Goal: Information Seeking & Learning: Learn about a topic

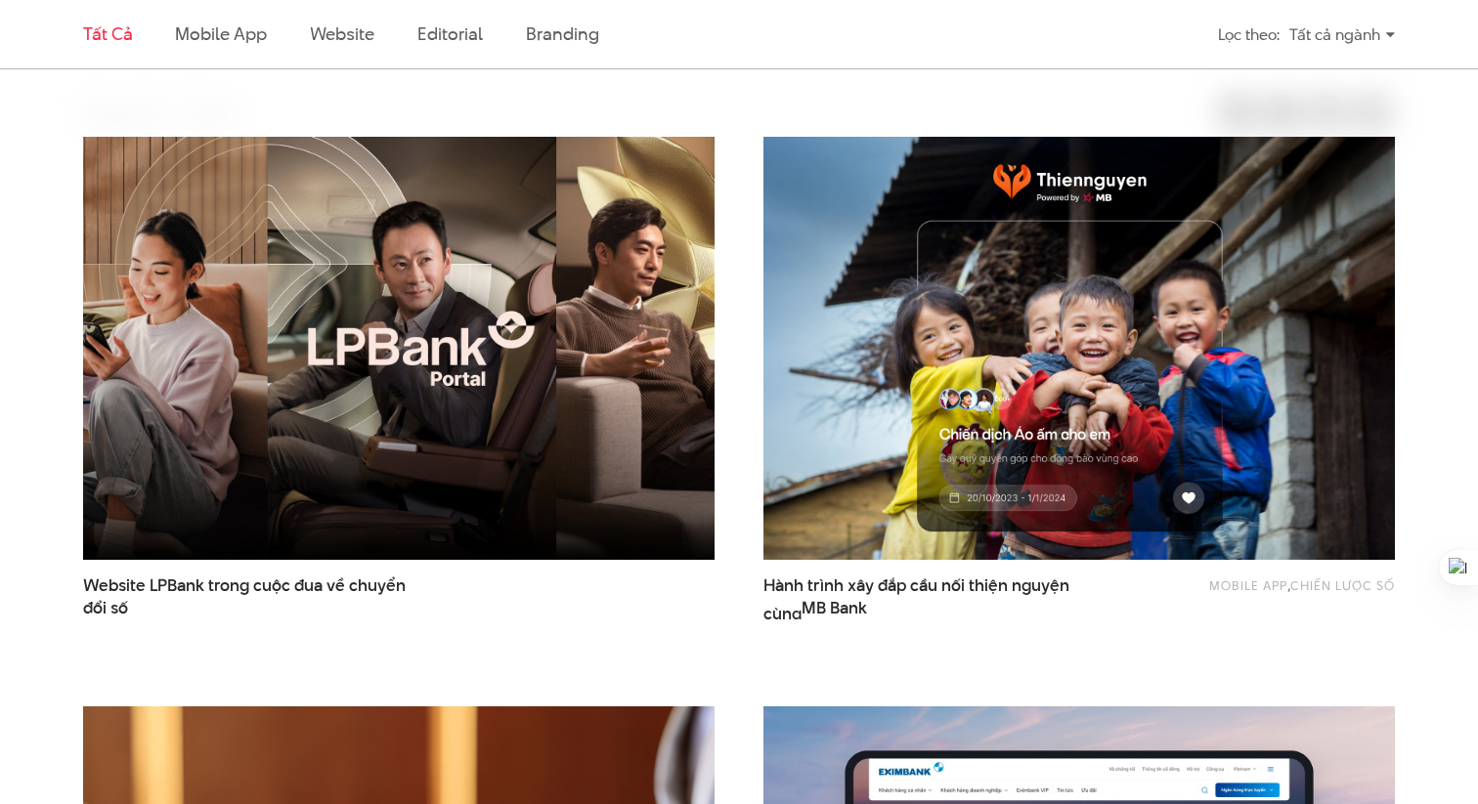
scroll to position [598, 0]
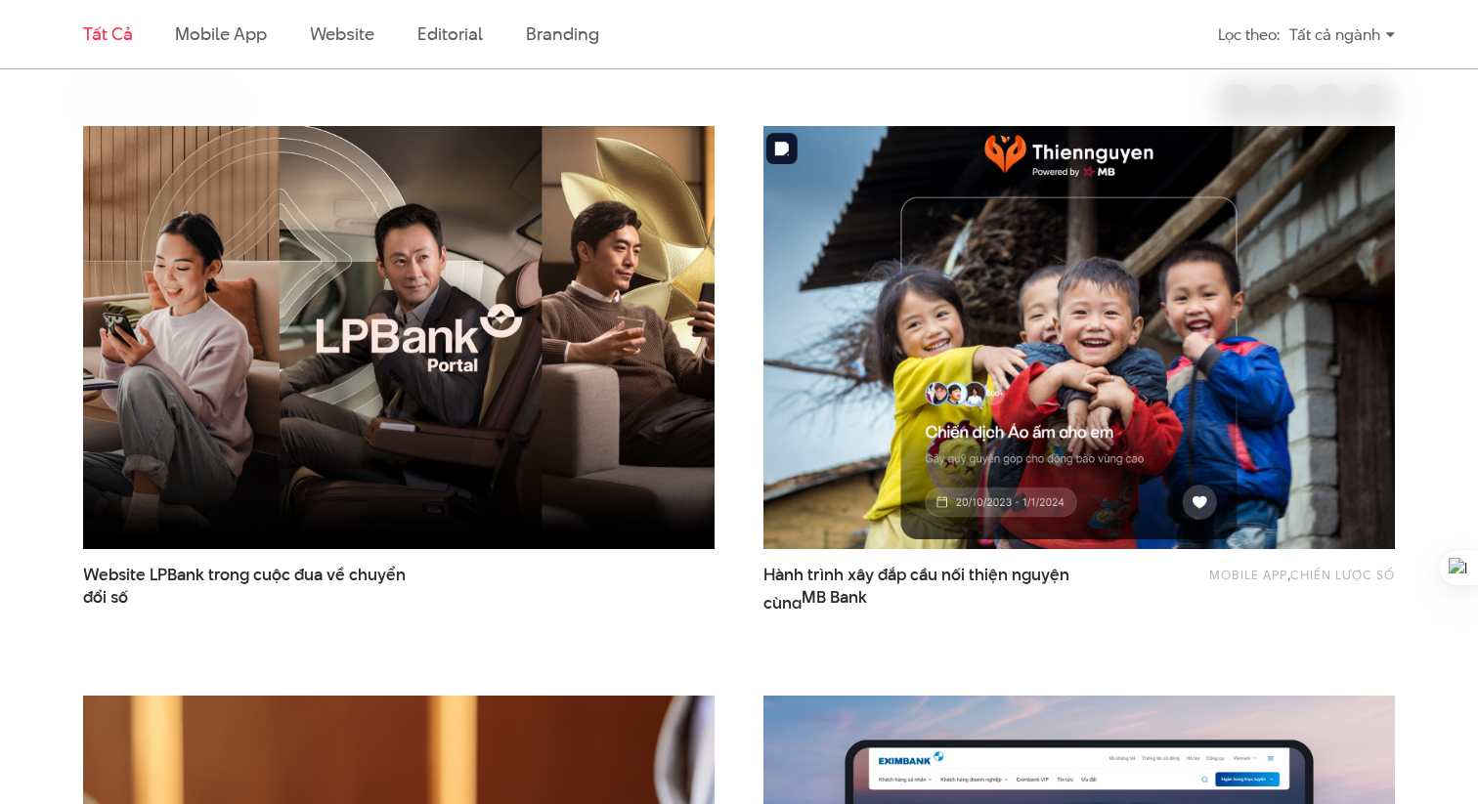
click at [973, 282] on img at bounding box center [1079, 337] width 695 height 465
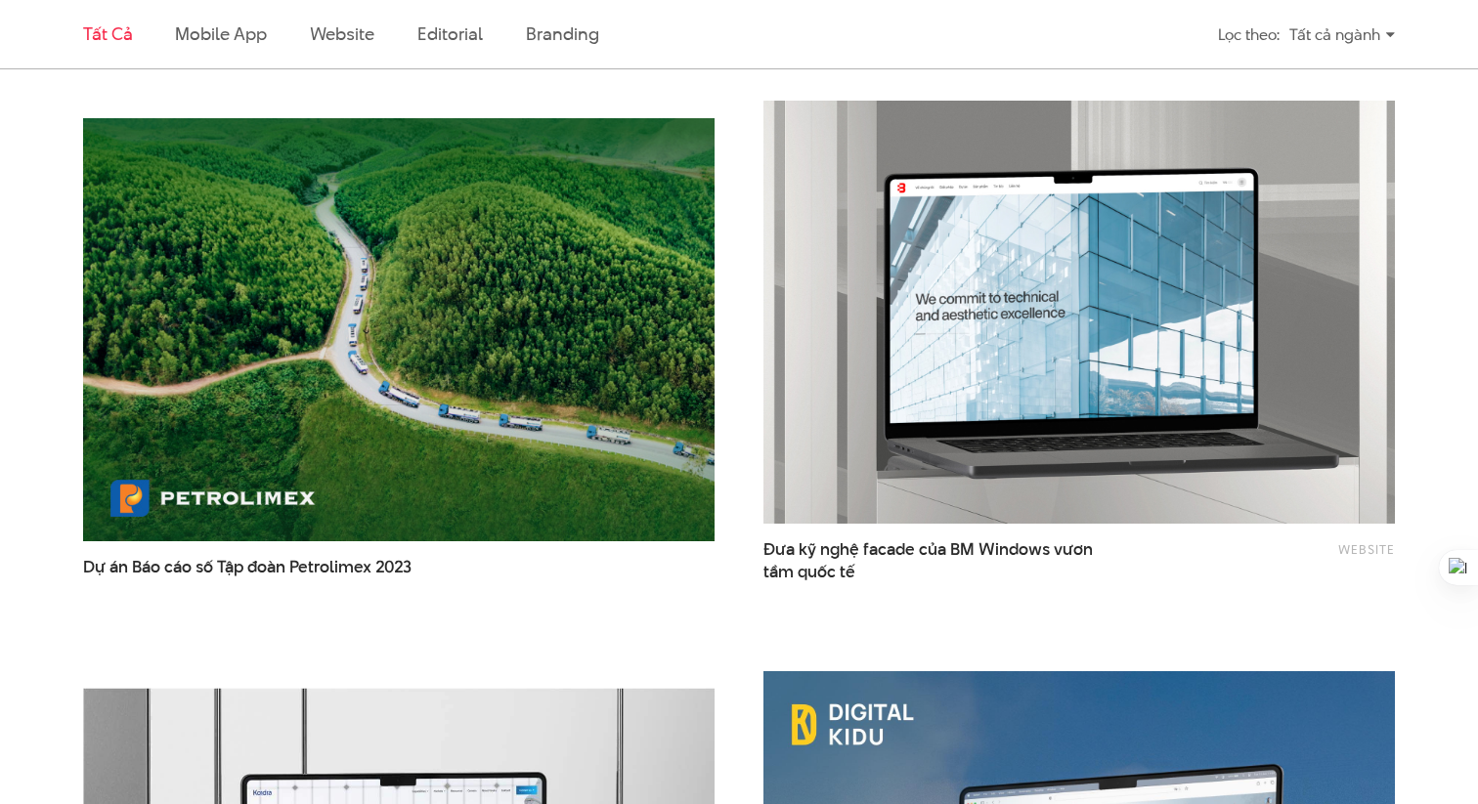
scroll to position [2776, 0]
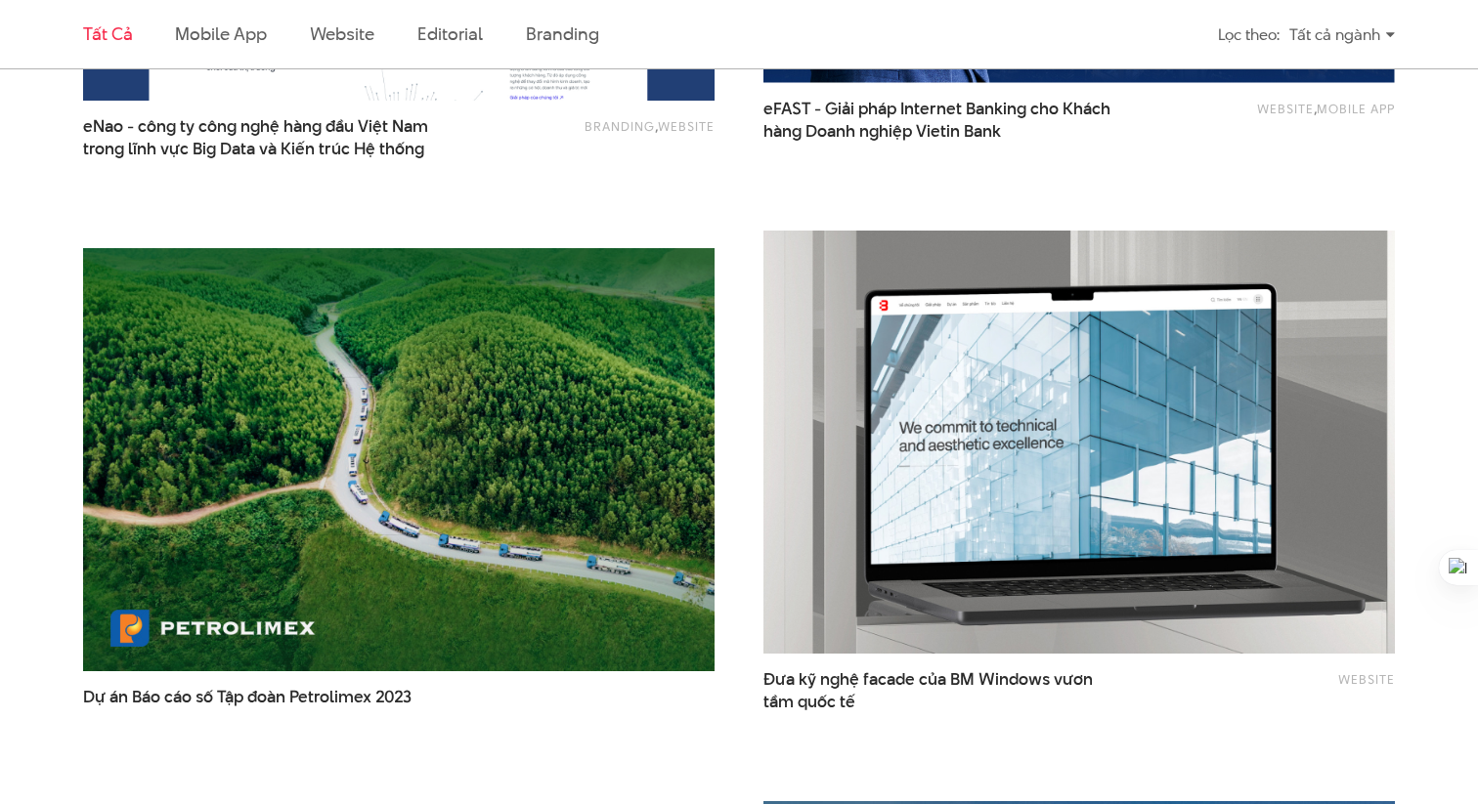
click at [1105, 527] on img at bounding box center [1079, 441] width 695 height 465
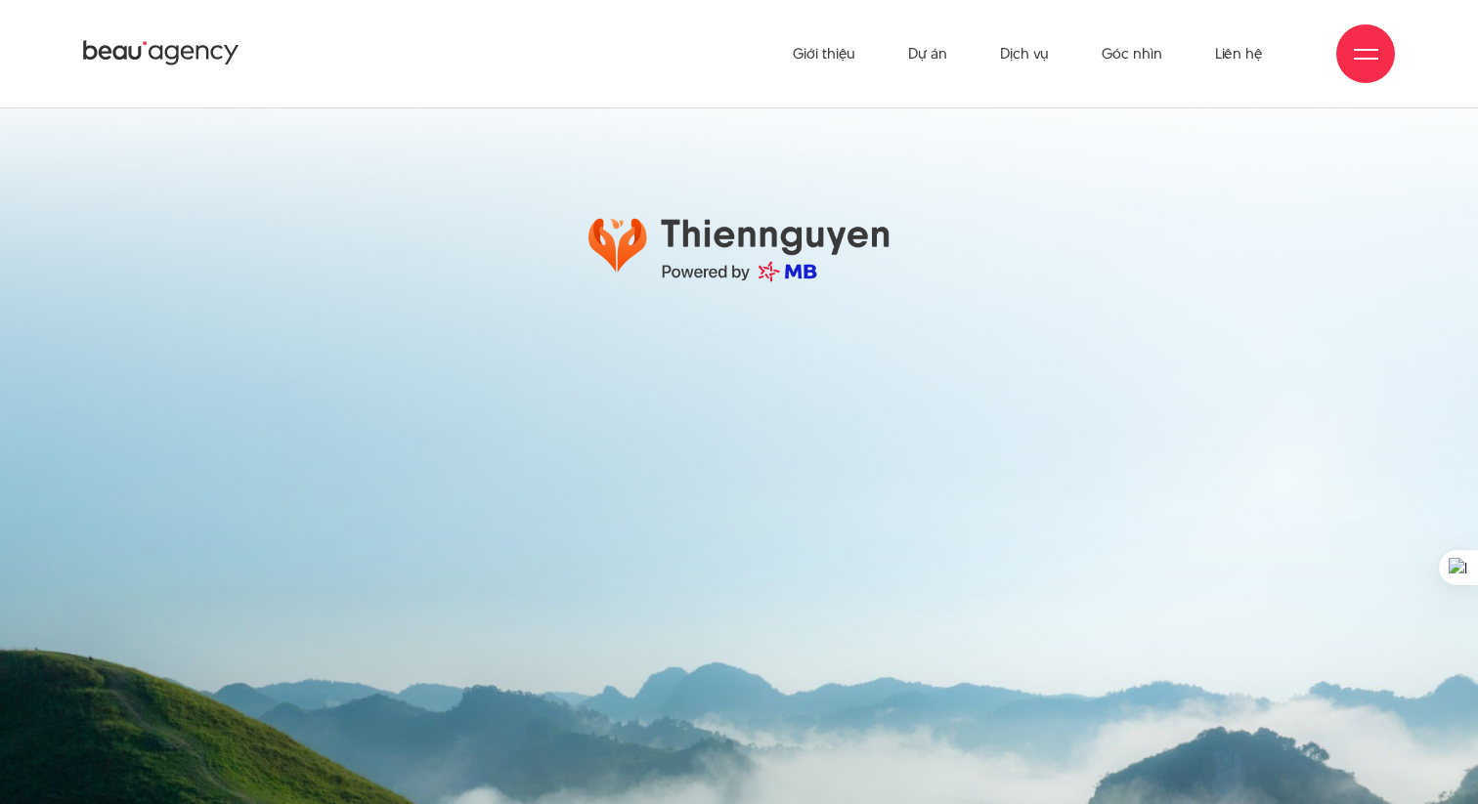
scroll to position [30485, 0]
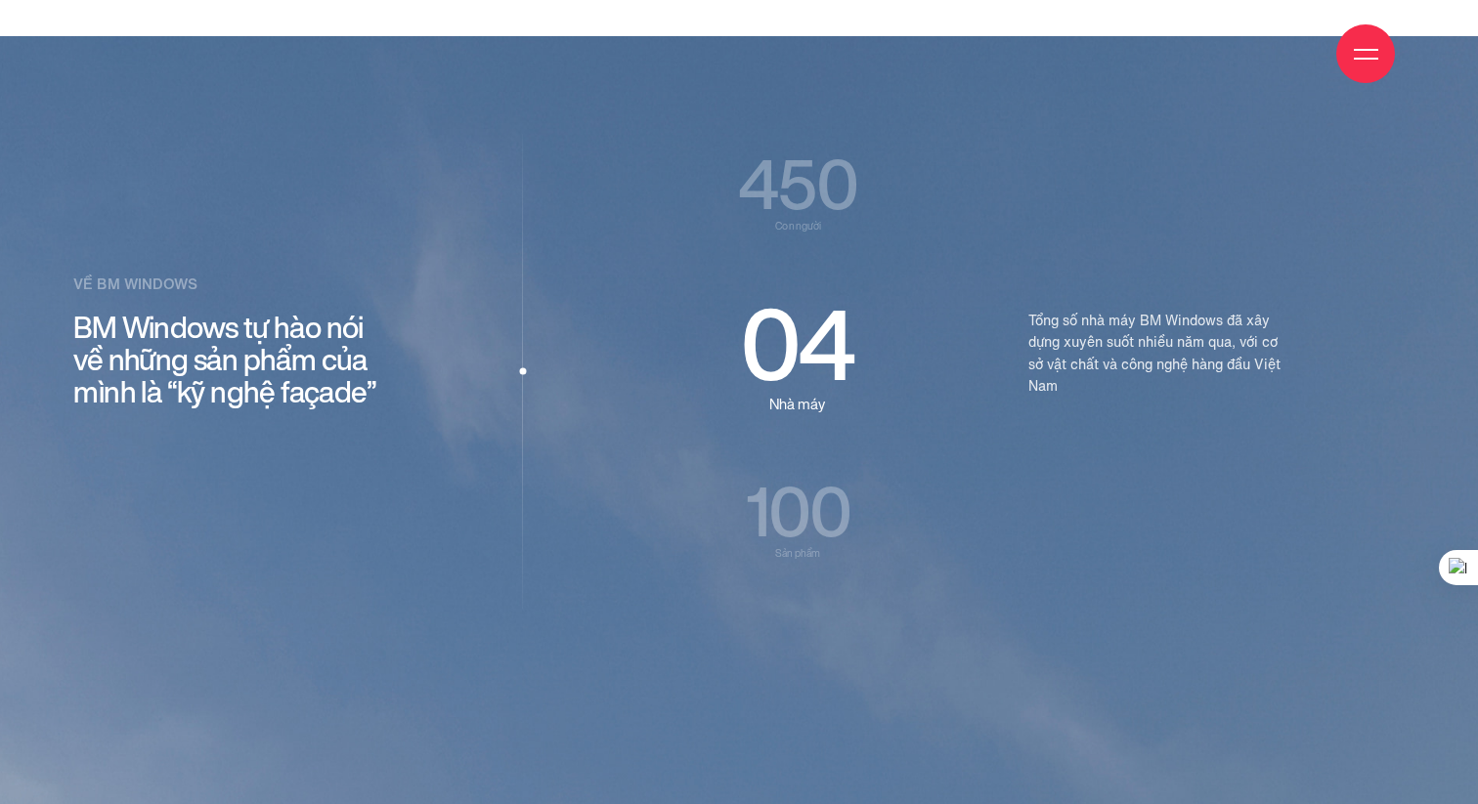
scroll to position [2494, 0]
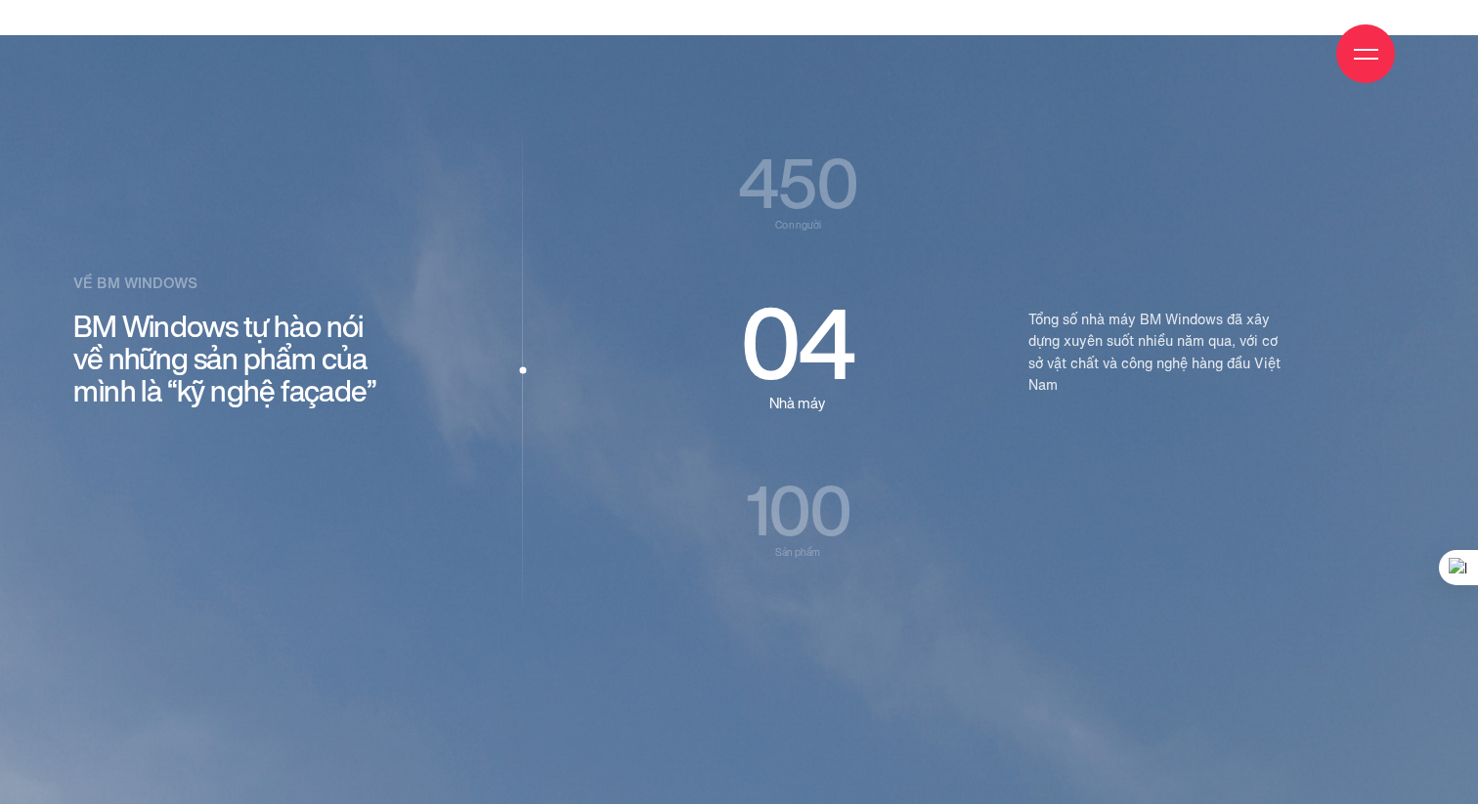
click at [804, 524] on p "100 Sản phẩm" at bounding box center [798, 517] width 224 height 81
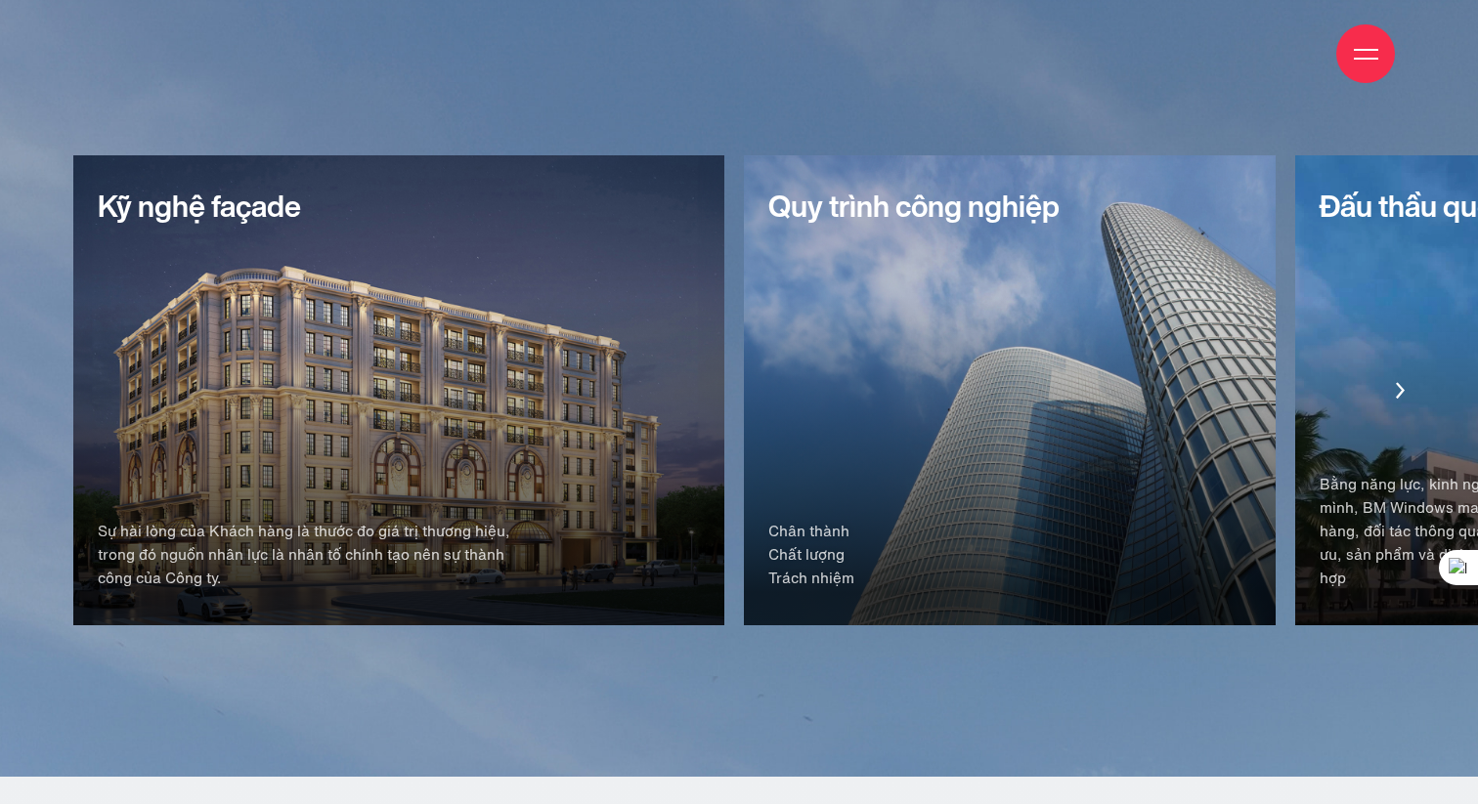
scroll to position [3128, 0]
click at [1398, 392] on icon "Next slide" at bounding box center [1400, 391] width 9 height 17
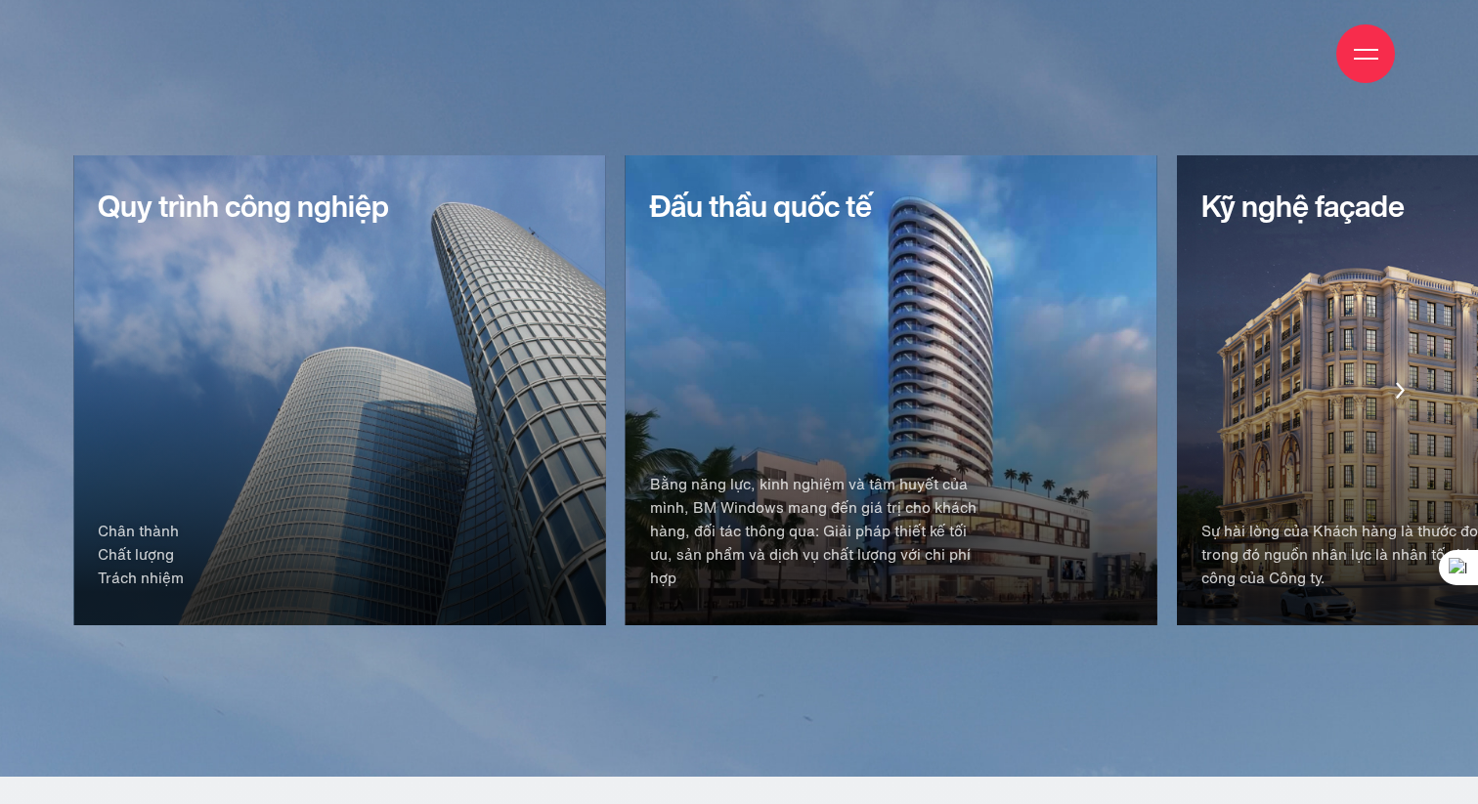
click at [1398, 392] on icon "Next slide" at bounding box center [1400, 391] width 9 height 17
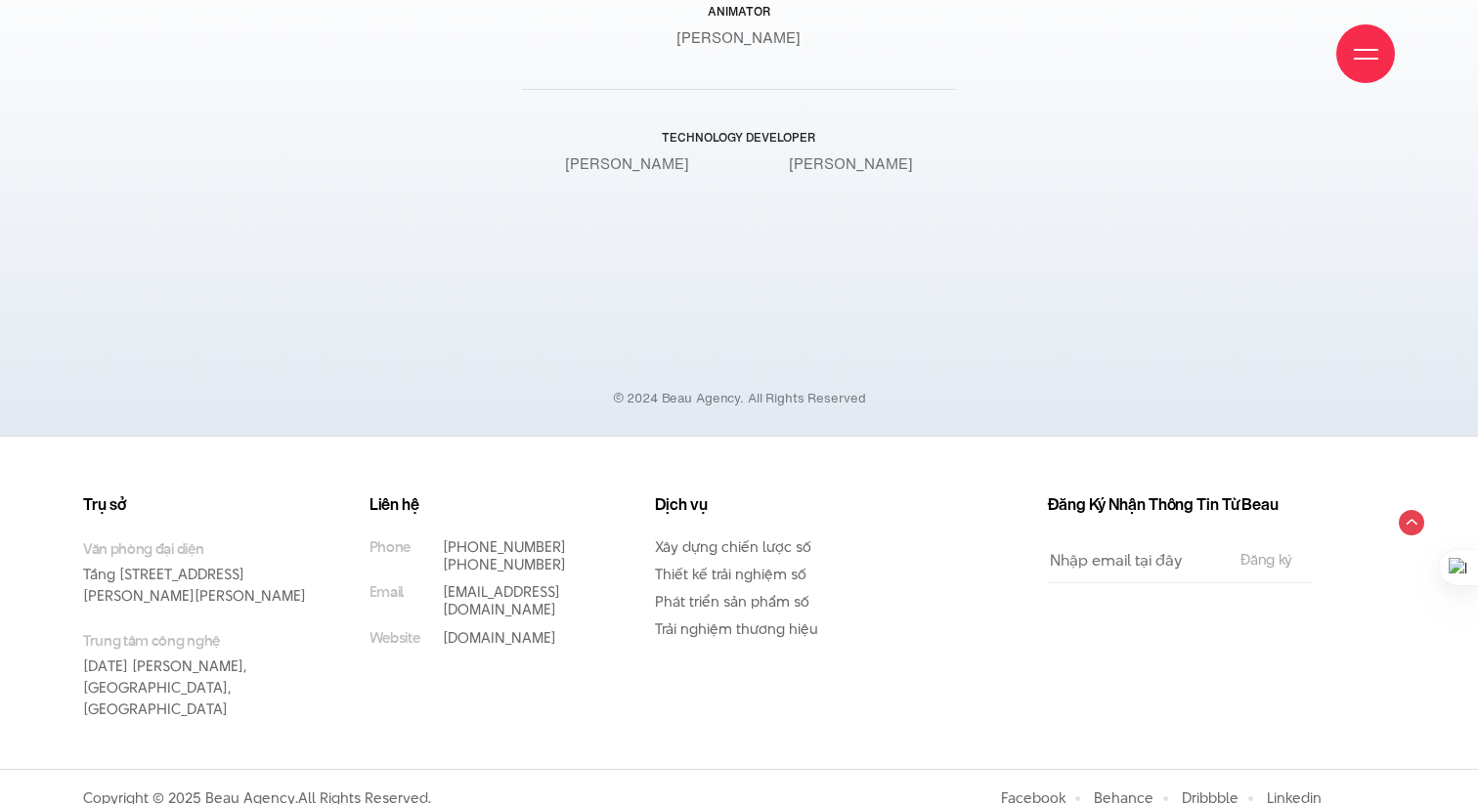
scroll to position [19309, 0]
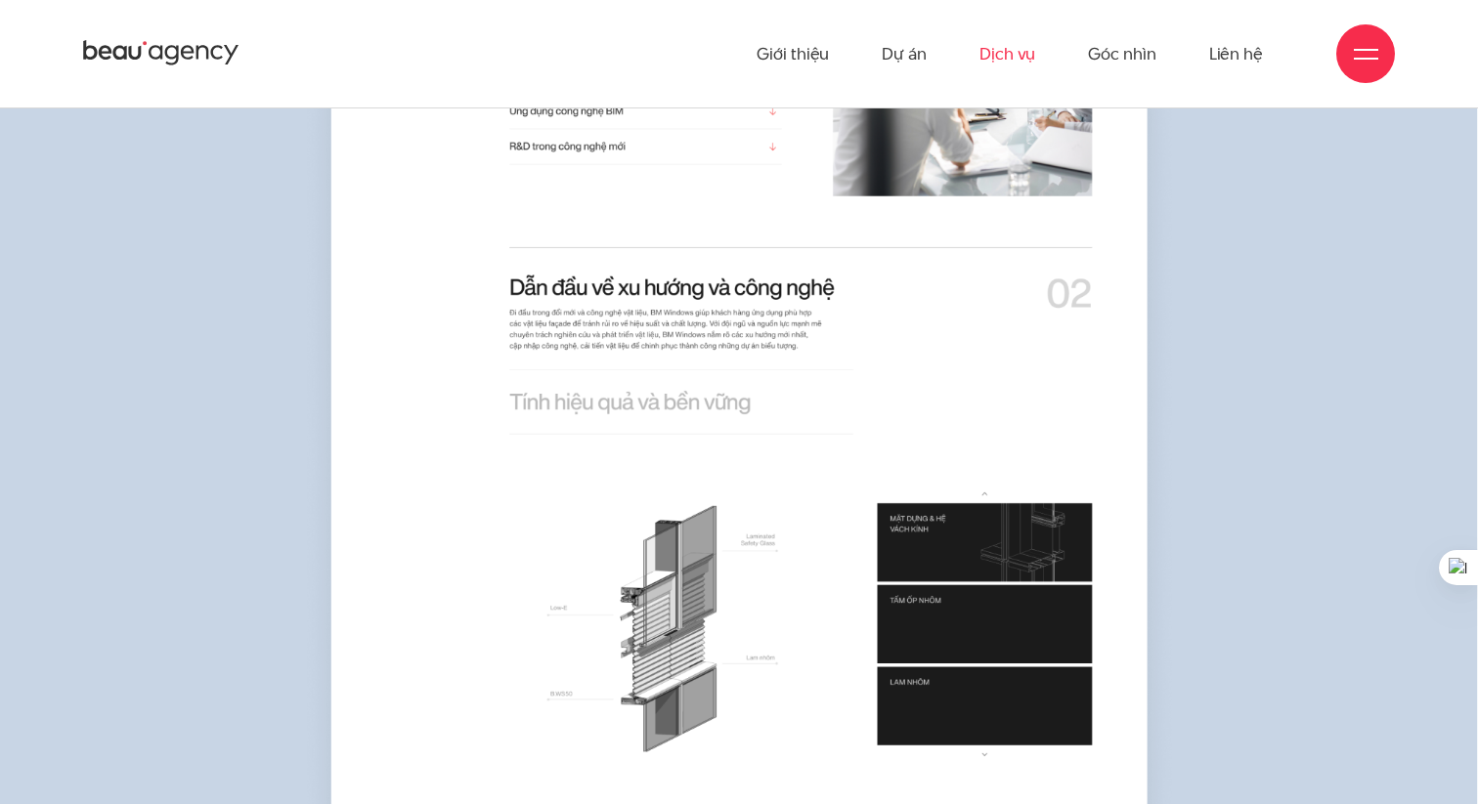
click at [1010, 56] on link "Dịch vụ" at bounding box center [1007, 54] width 56 height 108
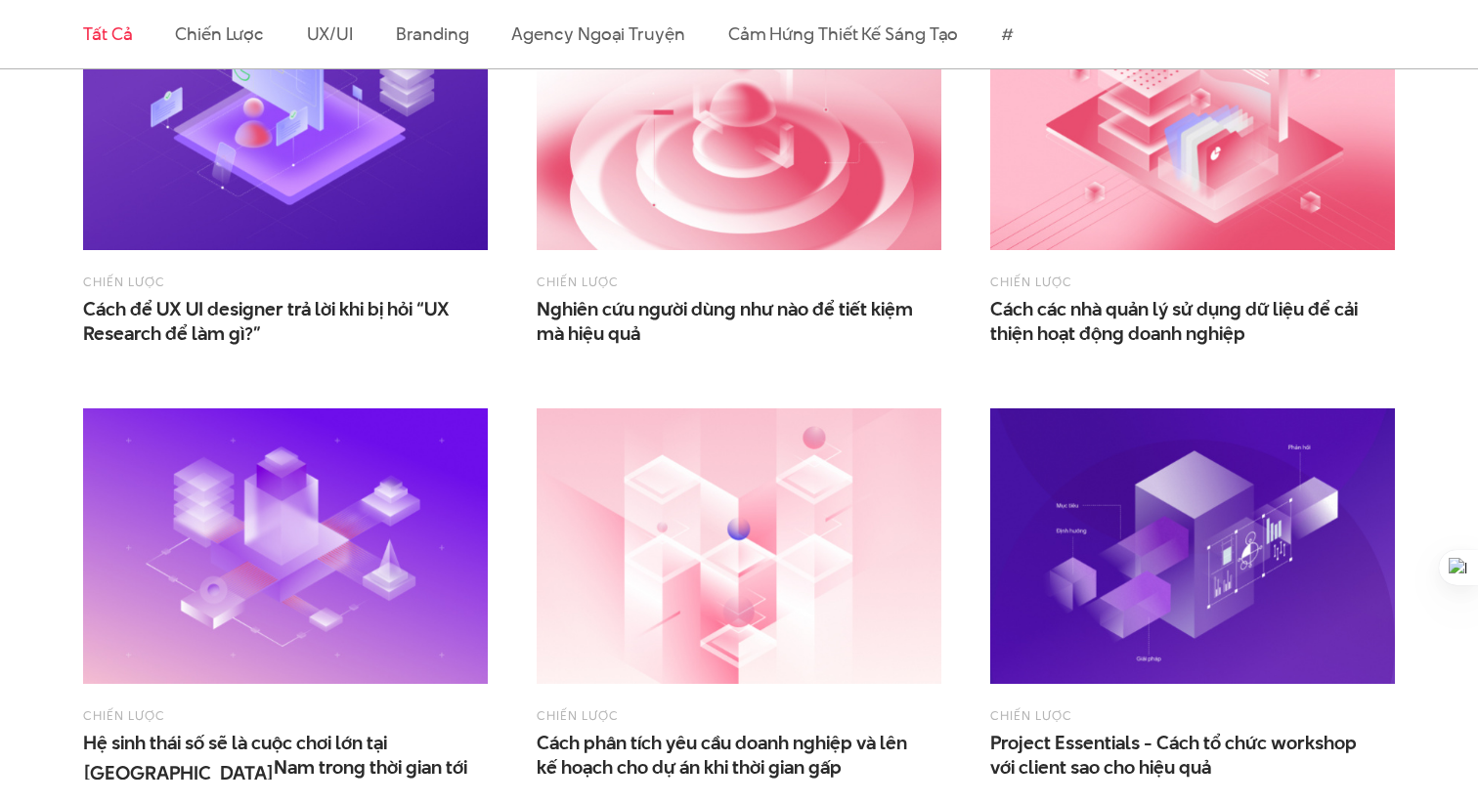
scroll to position [736, 0]
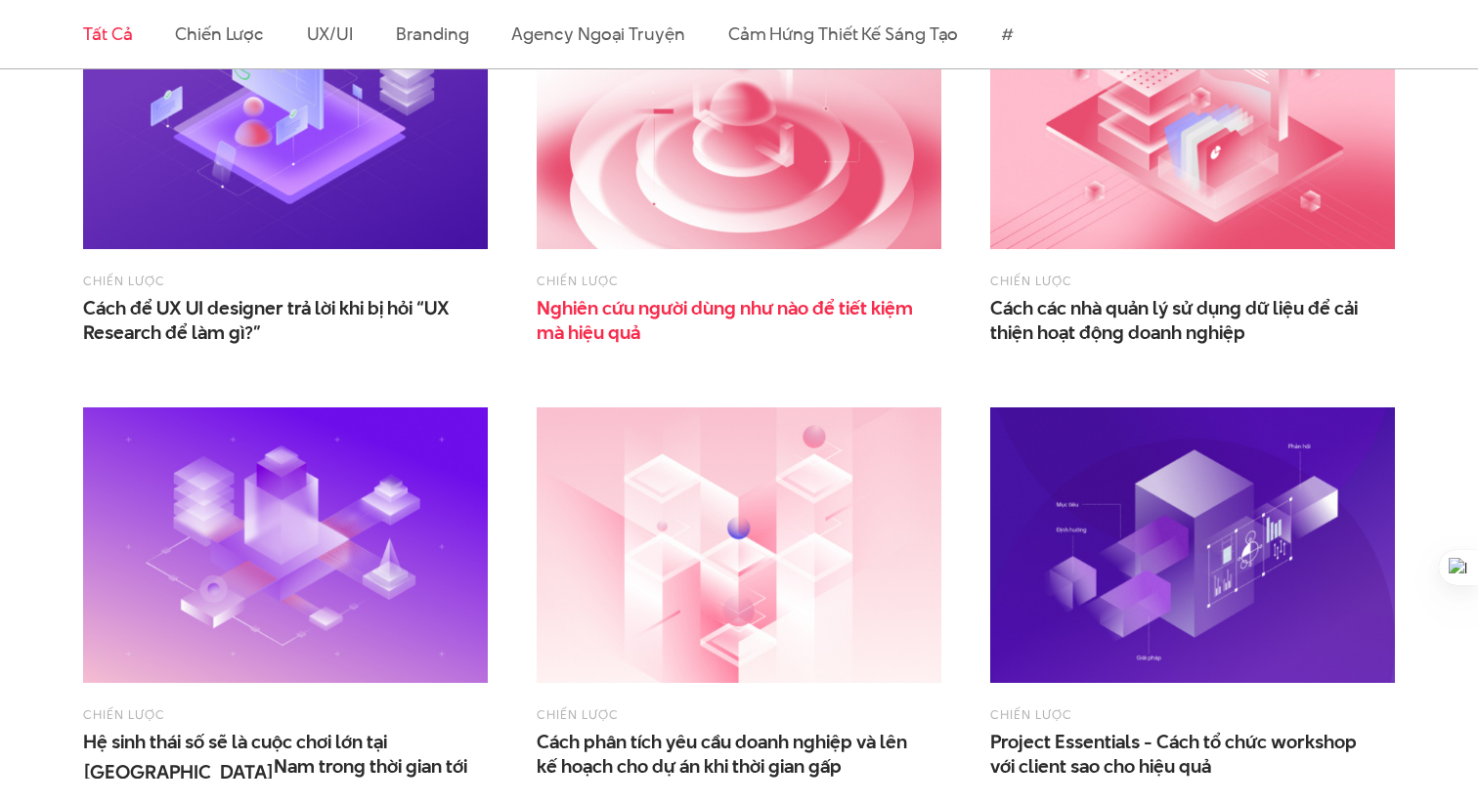
click at [726, 303] on span "Nghiên cứu người dùng như nào để tiết kiệm mà hiệu quả" at bounding box center [732, 320] width 391 height 49
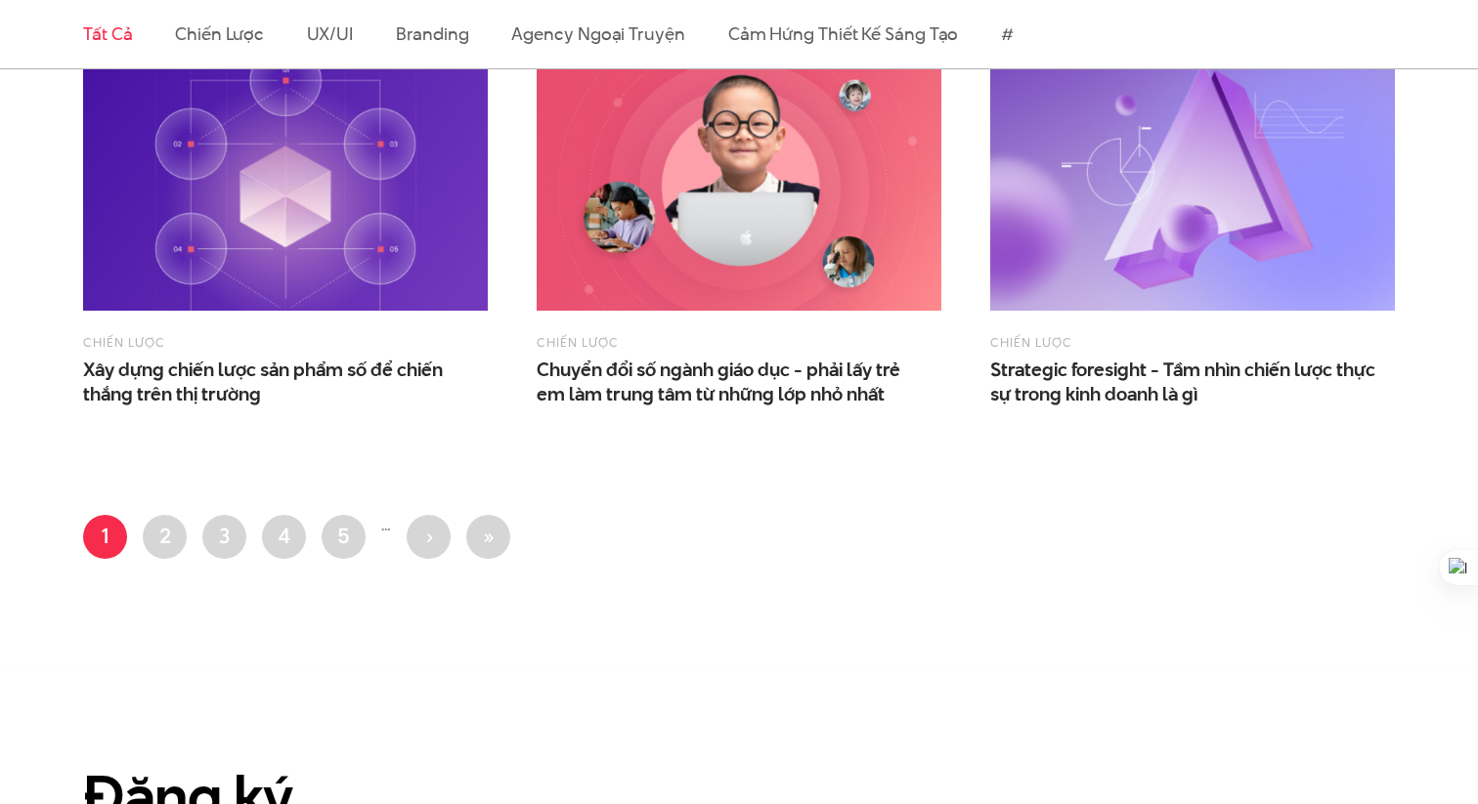
scroll to position [2820, 0]
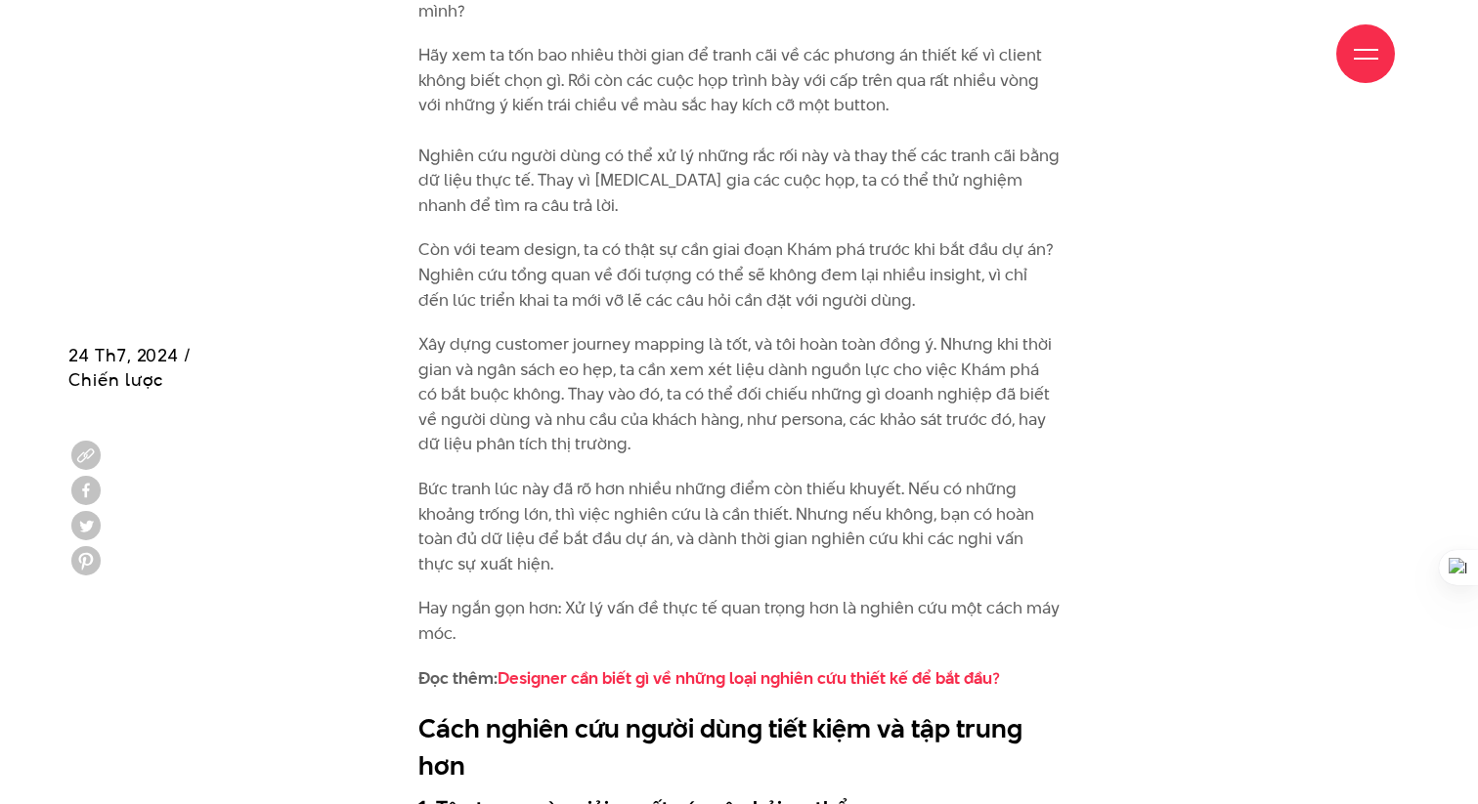
scroll to position [2985, 0]
